Goal: Information Seeking & Learning: Learn about a topic

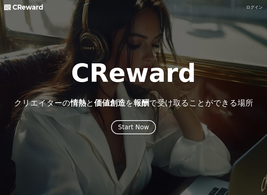
click at [134, 130] on div "Start Now" at bounding box center [133, 127] width 32 height 9
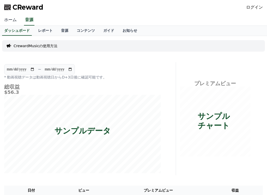
click at [10, 20] on link "ホーム" at bounding box center [10, 20] width 21 height 11
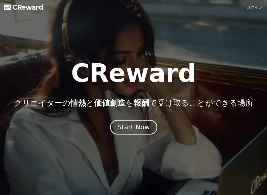
click at [142, 128] on div "Start Now" at bounding box center [133, 127] width 32 height 9
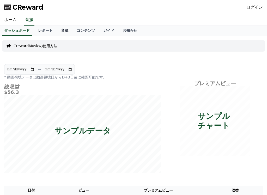
click at [63, 29] on link "音源" at bounding box center [65, 31] width 16 height 10
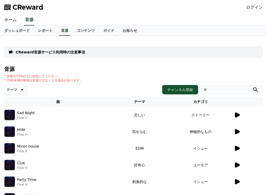
click at [235, 114] on icon at bounding box center [237, 114] width 5 height 5
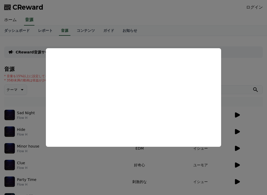
click at [39, 75] on button "close modal" at bounding box center [133, 97] width 267 height 195
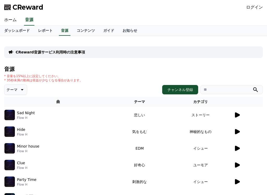
click at [9, 117] on img at bounding box center [9, 115] width 10 height 10
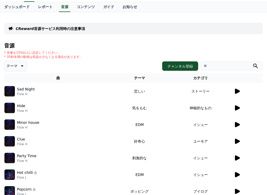
scroll to position [24, 0]
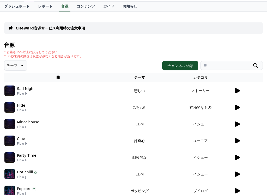
click at [21, 65] on icon at bounding box center [22, 65] width 3 height 1
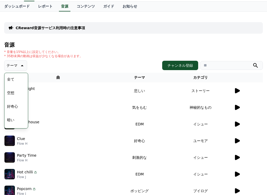
click at [21, 65] on icon at bounding box center [22, 65] width 3 height 1
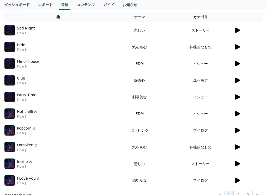
scroll to position [85, 0]
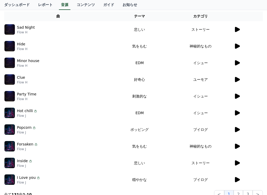
click at [237, 62] on icon at bounding box center [237, 62] width 5 height 5
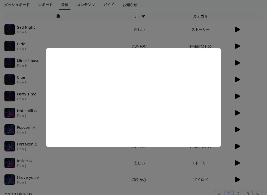
click at [85, 26] on button "close modal" at bounding box center [133, 97] width 267 height 195
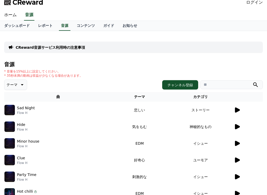
scroll to position [0, 0]
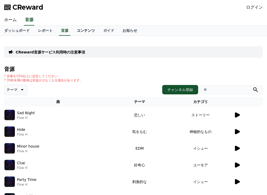
click at [81, 32] on link "コンテンツ" at bounding box center [85, 31] width 27 height 10
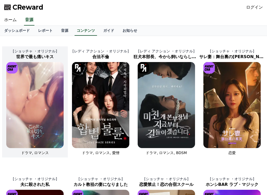
click at [42, 97] on img at bounding box center [34, 105] width 57 height 86
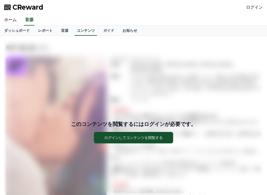
click at [59, 69] on div "このコンテンツを閲覧するにはログインが必要です。 ログインしてコンテンツを閲覧する" at bounding box center [133, 131] width 259 height 183
click at [9, 19] on link "ホーム" at bounding box center [10, 20] width 21 height 11
